Goal: Navigation & Orientation: Go to known website

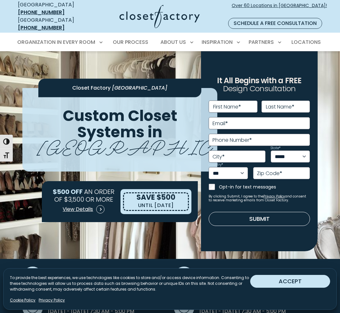
click at [276, 278] on button "ACCEPT" at bounding box center [290, 281] width 80 height 13
